Goal: Task Accomplishment & Management: Complete application form

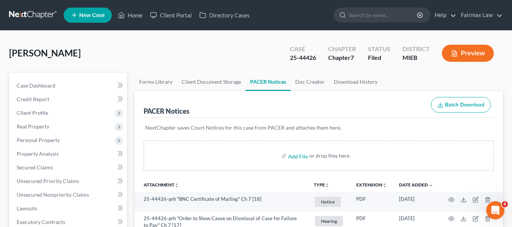
click at [45, 12] on link at bounding box center [33, 15] width 48 height 14
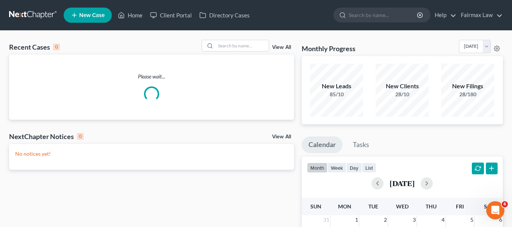
click at [250, 34] on div "Recent Cases 0 View All Please wait... NextChapter Notices 0 View All No notice…" at bounding box center [256, 227] width 512 height 393
click at [249, 42] on input "search" at bounding box center [242, 45] width 53 height 11
click at [247, 49] on input "search" at bounding box center [242, 45] width 53 height 11
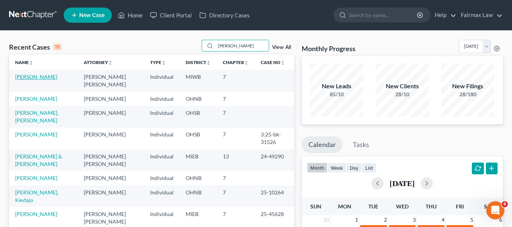
type input "williams"
click at [50, 78] on link "Williams, Sherwyn" at bounding box center [36, 76] width 42 height 6
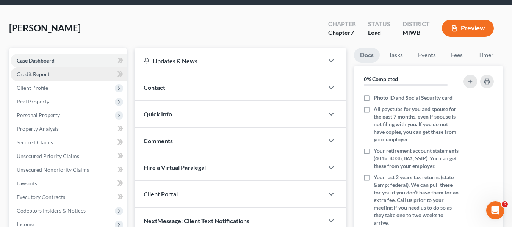
scroll to position [38, 0]
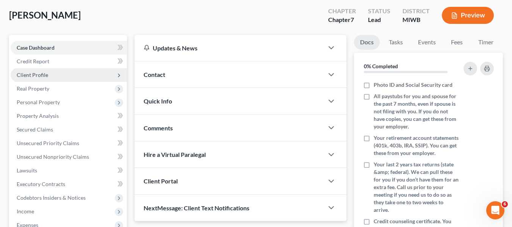
click at [49, 72] on span "Client Profile" at bounding box center [69, 75] width 116 height 14
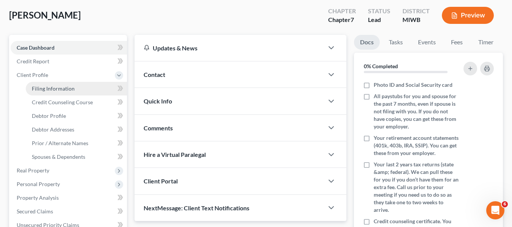
click at [86, 89] on link "Filing Information" at bounding box center [76, 89] width 101 height 14
select select "1"
select select "0"
select select "23"
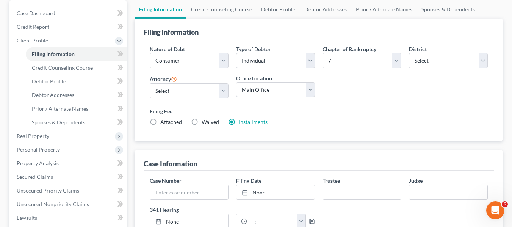
scroll to position [76, 0]
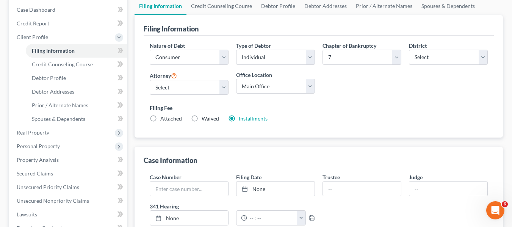
click at [250, 123] on div "Filing Fee Attached Waived Waived Installments Installments" at bounding box center [318, 115] width 345 height 28
click at [255, 119] on link "Installments" at bounding box center [253, 118] width 29 height 6
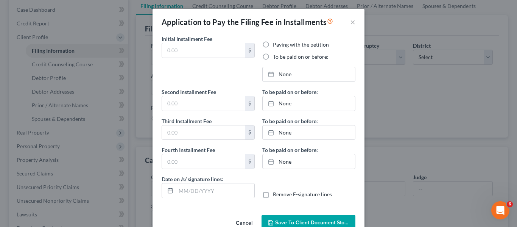
type input "84.50"
radio input "true"
type input "84.50"
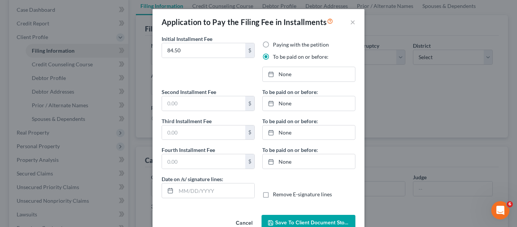
type input "09/15/2025"
click at [414, 116] on div "Application to Pay the Filing Fee in Installments × Initial Installment Fee 84.…" at bounding box center [258, 113] width 517 height 227
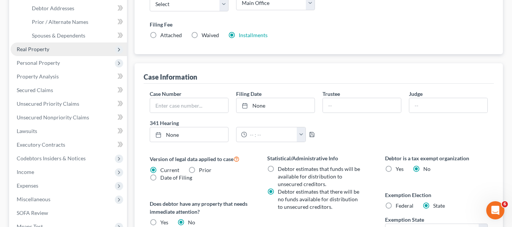
scroll to position [227, 0]
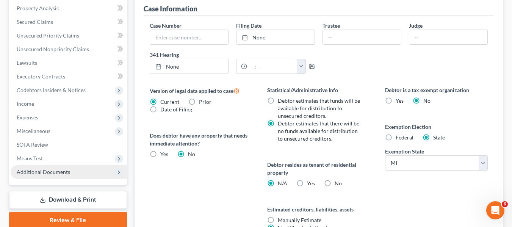
click at [55, 173] on span "Additional Documents" at bounding box center [43, 172] width 53 height 6
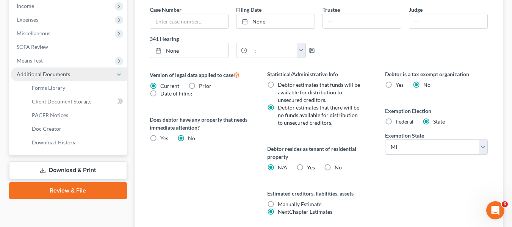
scroll to position [259, 0]
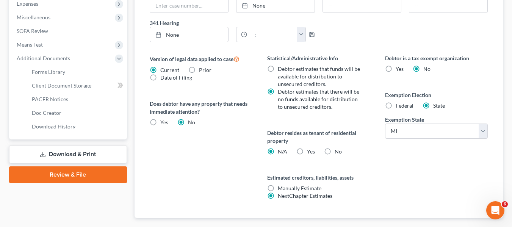
click at [77, 152] on link "Download & Print" at bounding box center [68, 154] width 118 height 18
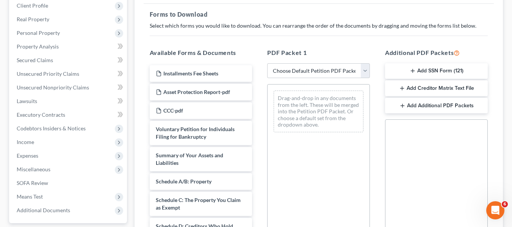
scroll to position [114, 0]
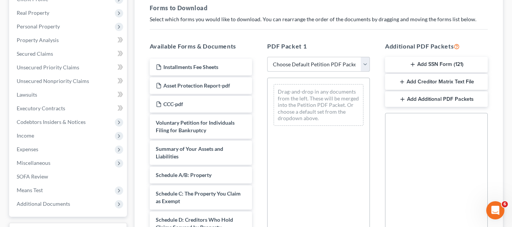
click at [326, 71] on select "Choose Default Petition PDF Packet Complete Bankruptcy Petition (all forms and …" at bounding box center [318, 64] width 103 height 15
select select "1"
click at [270, 57] on select "Choose Default Petition PDF Packet Complete Bankruptcy Petition (all forms and …" at bounding box center [318, 64] width 103 height 15
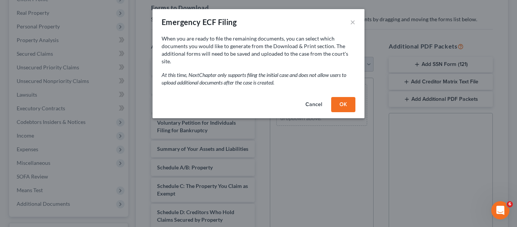
click at [340, 99] on button "OK" at bounding box center [343, 104] width 24 height 15
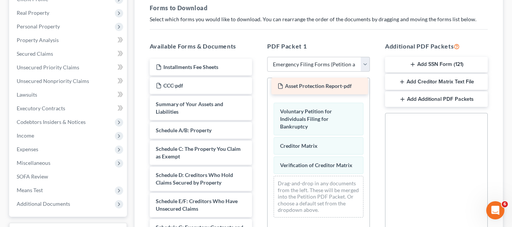
drag, startPoint x: 193, startPoint y: 83, endPoint x: 315, endPoint y: 84, distance: 121.6
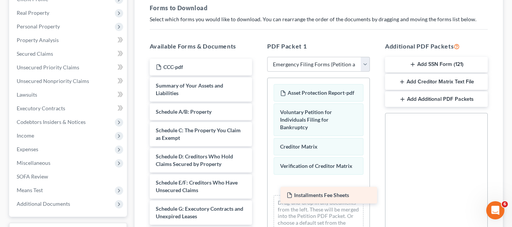
drag, startPoint x: 197, startPoint y: 68, endPoint x: 327, endPoint y: 196, distance: 182.4
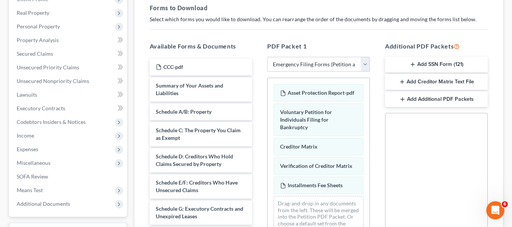
click at [456, 66] on button "Add SSN Form (121)" at bounding box center [436, 65] width 103 height 16
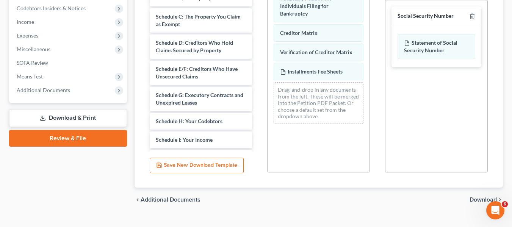
click at [485, 199] on span "Download" at bounding box center [482, 200] width 27 height 6
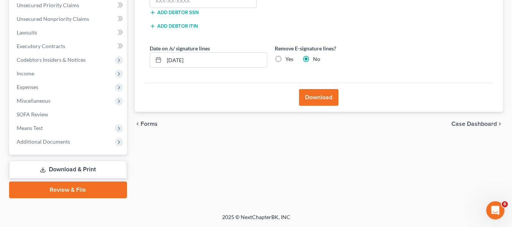
scroll to position [176, 0]
drag, startPoint x: 187, startPoint y: 58, endPoint x: 131, endPoint y: 55, distance: 55.8
click at [131, 55] on div "Forms Download Forms Forms to Download Select which forms you would like to dow…" at bounding box center [319, 47] width 376 height 301
click at [237, 57] on input "text" at bounding box center [215, 60] width 103 height 14
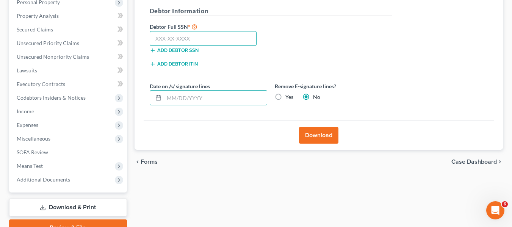
click at [206, 36] on input "text" at bounding box center [203, 38] width 107 height 15
paste input "374-74-5201"
type input "374-74-5201"
click at [305, 133] on button "Download" at bounding box center [318, 135] width 39 height 17
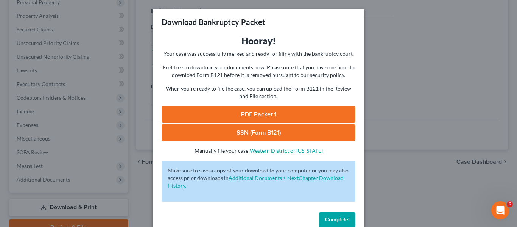
drag, startPoint x: 278, startPoint y: 115, endPoint x: 293, endPoint y: 99, distance: 21.7
click at [278, 115] on link "PDF Packet 1" at bounding box center [259, 114] width 194 height 17
click at [278, 129] on link "SSN (Form B121)" at bounding box center [259, 132] width 194 height 17
click at [425, 81] on div "Download Bankruptcy Packet Hooray! Your case was successfully merged and ready …" at bounding box center [258, 113] width 517 height 227
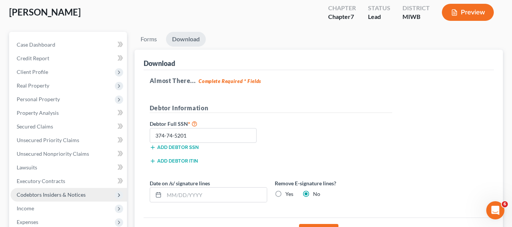
scroll to position [0, 0]
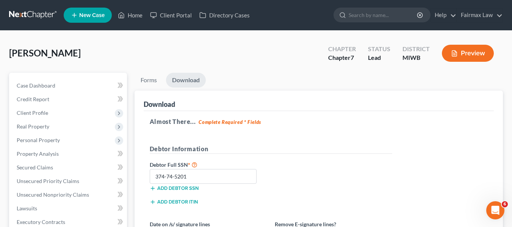
click at [44, 114] on span "Client Profile" at bounding box center [32, 112] width 31 height 6
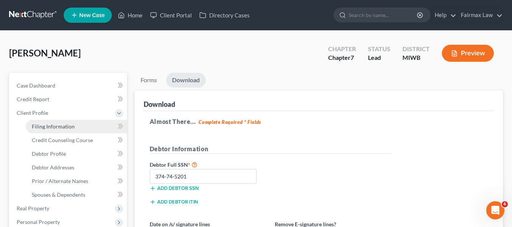
click at [70, 126] on span "Filing Information" at bounding box center [53, 126] width 43 height 6
select select "1"
select select "0"
select select "41"
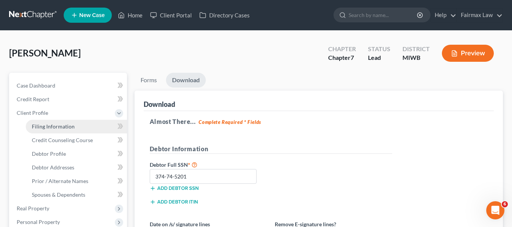
select select "2"
select select "23"
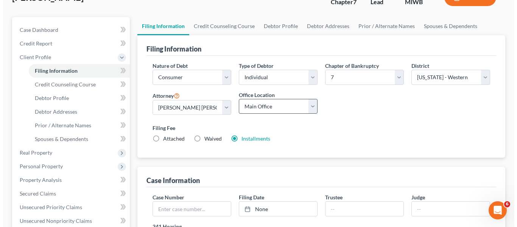
scroll to position [114, 0]
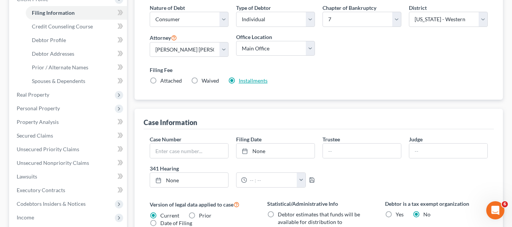
click at [250, 80] on link "Installments" at bounding box center [253, 80] width 29 height 6
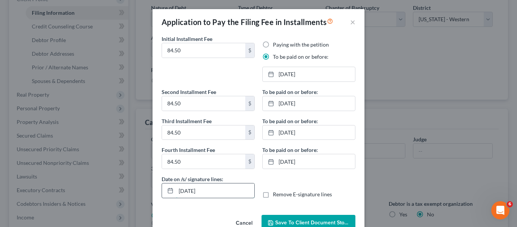
drag, startPoint x: 212, startPoint y: 192, endPoint x: 163, endPoint y: 183, distance: 50.5
click at [163, 183] on div "09/15/2025" at bounding box center [208, 190] width 93 height 15
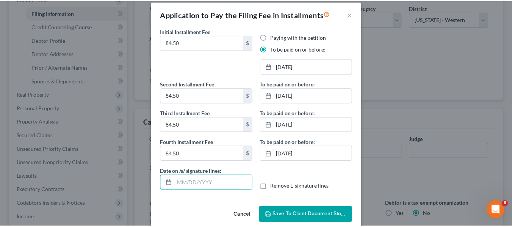
scroll to position [19, 0]
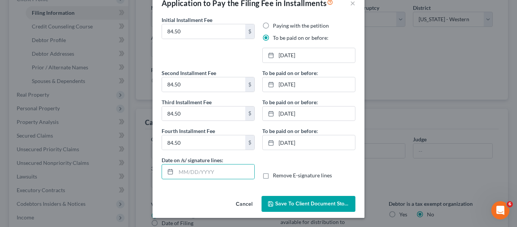
drag, startPoint x: 293, startPoint y: 192, endPoint x: 297, endPoint y: 200, distance: 8.3
click at [295, 195] on div "Application to Pay the Filing Fee in Installments × Initial Installment Fee 84.…" at bounding box center [259, 104] width 212 height 228
click at [297, 200] on button "Save to Client Document Storage" at bounding box center [309, 204] width 94 height 16
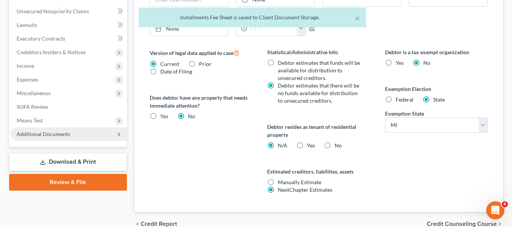
click at [78, 137] on span "Additional Documents" at bounding box center [69, 134] width 116 height 14
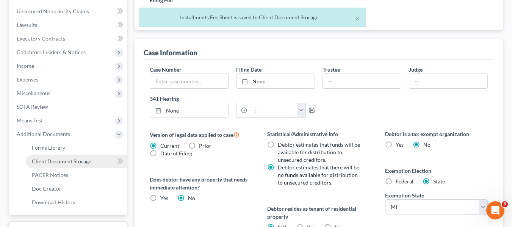
click at [84, 162] on span "Client Document Storage" at bounding box center [61, 161] width 59 height 6
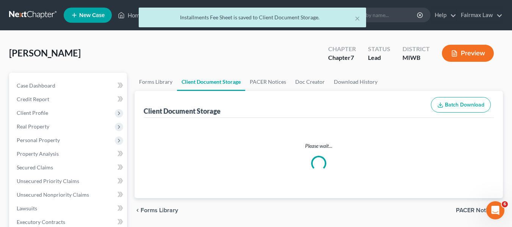
select select "1"
select select "0"
select select "4"
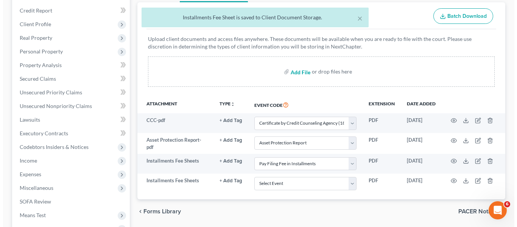
scroll to position [152, 0]
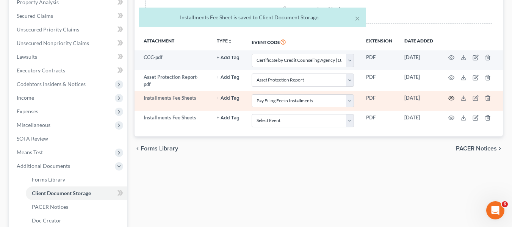
click at [452, 99] on icon "button" at bounding box center [451, 98] width 6 height 6
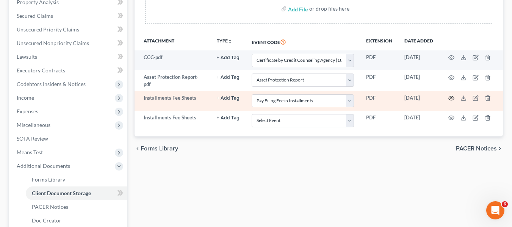
click at [453, 100] on icon "button" at bounding box center [452, 98] width 6 height 4
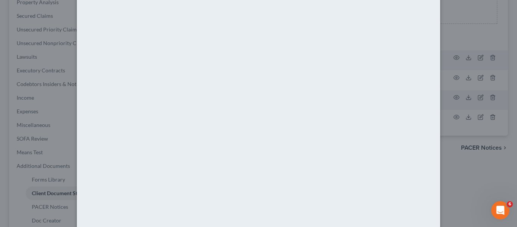
scroll to position [90, 0]
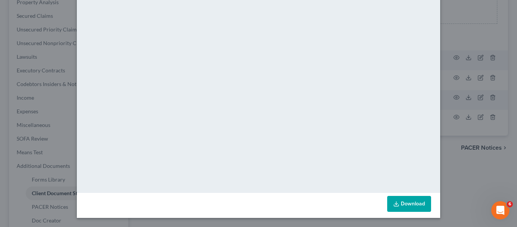
click at [456, 167] on div "Attachment Preview: Installments Fee Sheets 09/15/2025 × <object ng-attr-data='…" at bounding box center [258, 113] width 517 height 227
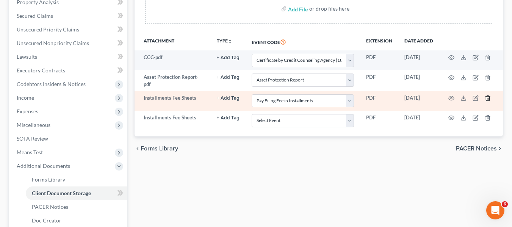
click at [488, 100] on line "button" at bounding box center [488, 99] width 0 height 2
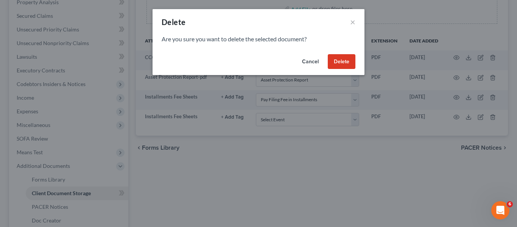
click at [334, 64] on button "Delete" at bounding box center [342, 61] width 28 height 15
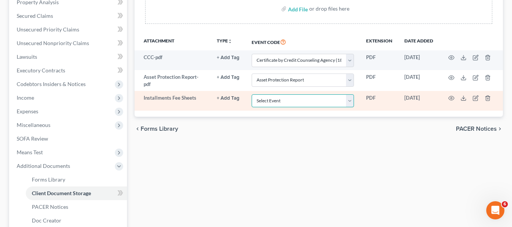
click at [289, 105] on select "Select Event Asset Protection Report Certificate by Credit Counseling Agency (1…" at bounding box center [303, 100] width 102 height 13
select select "4"
click at [252, 96] on select "Select Event Asset Protection Report Certificate by Credit Counseling Agency (1…" at bounding box center [303, 100] width 102 height 13
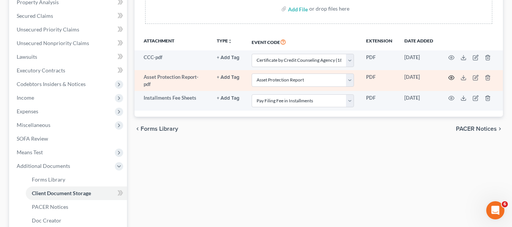
click at [452, 78] on circle "button" at bounding box center [451, 78] width 2 height 2
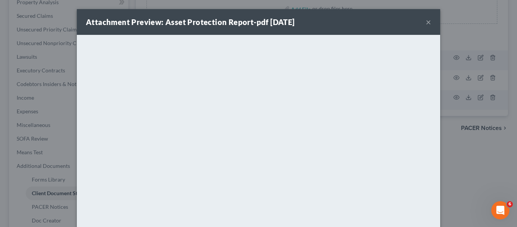
click at [455, 161] on div "Attachment Preview: Asset Protection Report-pdf 09/15/2025 × <object ng-attr-da…" at bounding box center [258, 113] width 517 height 227
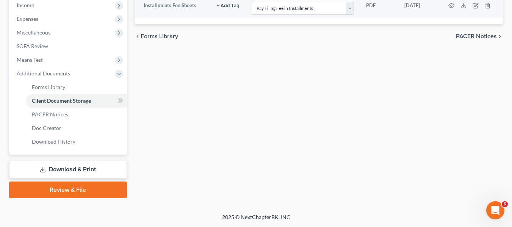
click at [92, 167] on link "Download & Print" at bounding box center [68, 170] width 118 height 18
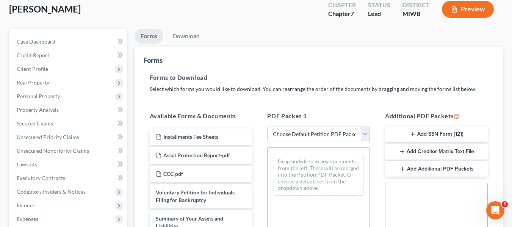
scroll to position [114, 0]
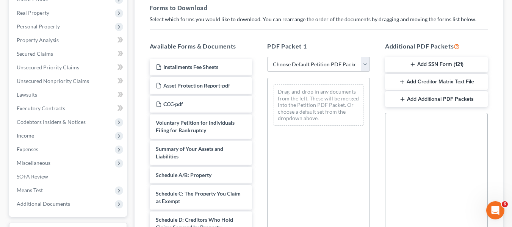
click at [330, 65] on select "Choose Default Petition PDF Packet Complete Bankruptcy Petition (all forms and …" at bounding box center [318, 64] width 103 height 15
select select "1"
click at [270, 57] on select "Choose Default Petition PDF Packet Complete Bankruptcy Petition (all forms and …" at bounding box center [318, 64] width 103 height 15
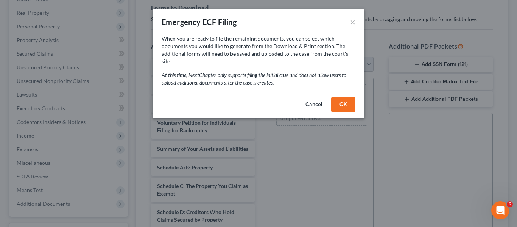
click at [345, 97] on button "OK" at bounding box center [343, 104] width 24 height 15
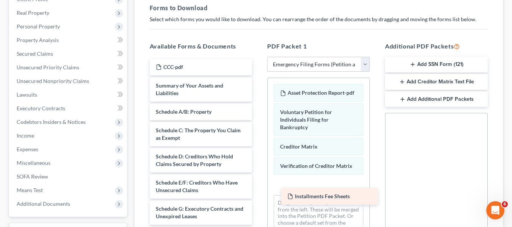
drag, startPoint x: 200, startPoint y: 67, endPoint x: 328, endPoint y: 195, distance: 181.3
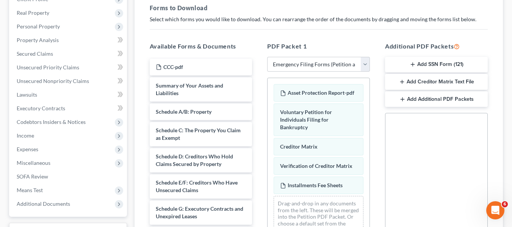
click at [444, 65] on button "Add SSN Form (121)" at bounding box center [436, 65] width 103 height 16
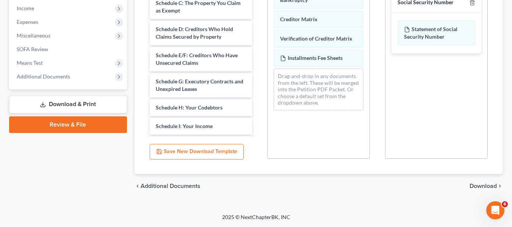
click at [488, 188] on span "Download" at bounding box center [482, 186] width 27 height 6
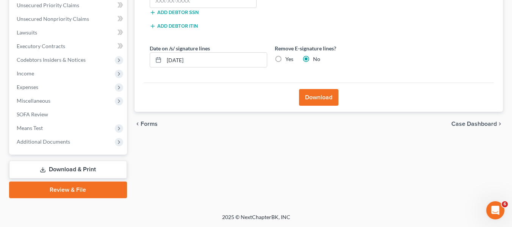
scroll to position [176, 0]
drag, startPoint x: 205, startPoint y: 60, endPoint x: 164, endPoint y: 56, distance: 41.4
click at [164, 56] on input "09/15/2025" at bounding box center [215, 60] width 103 height 14
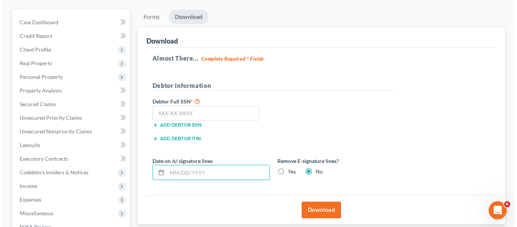
scroll to position [62, 0]
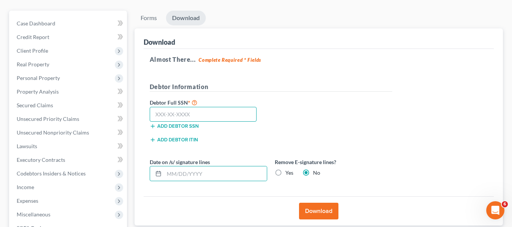
click at [186, 111] on input "text" at bounding box center [203, 114] width 107 height 15
click at [182, 119] on input "text" at bounding box center [203, 114] width 107 height 15
paste input "text"
paste input "374-74-5201"
type input "374-74-5201"
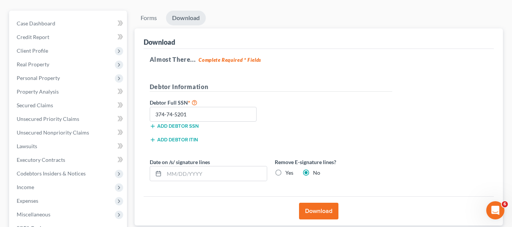
click at [318, 209] on button "Download" at bounding box center [318, 211] width 39 height 17
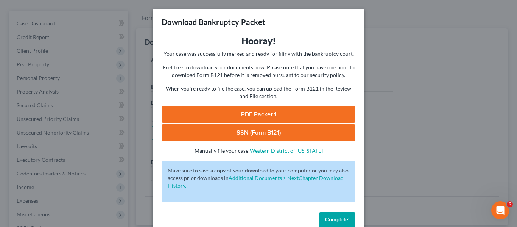
click at [297, 118] on link "PDF Packet 1" at bounding box center [259, 114] width 194 height 17
click at [263, 135] on link "SSN (Form B121)" at bounding box center [259, 132] width 194 height 17
